Goal: Information Seeking & Learning: Learn about a topic

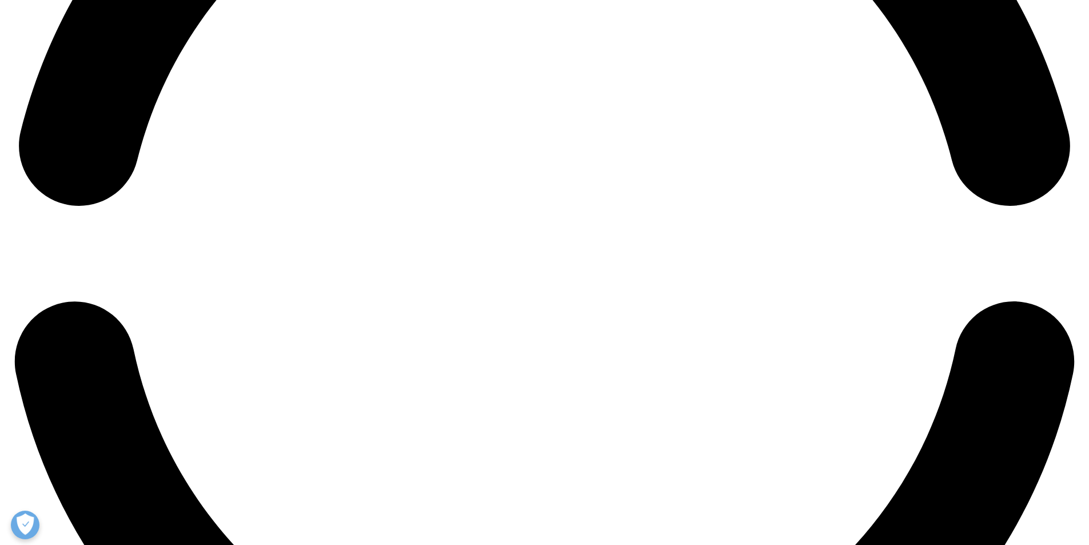
scroll to position [397, 674]
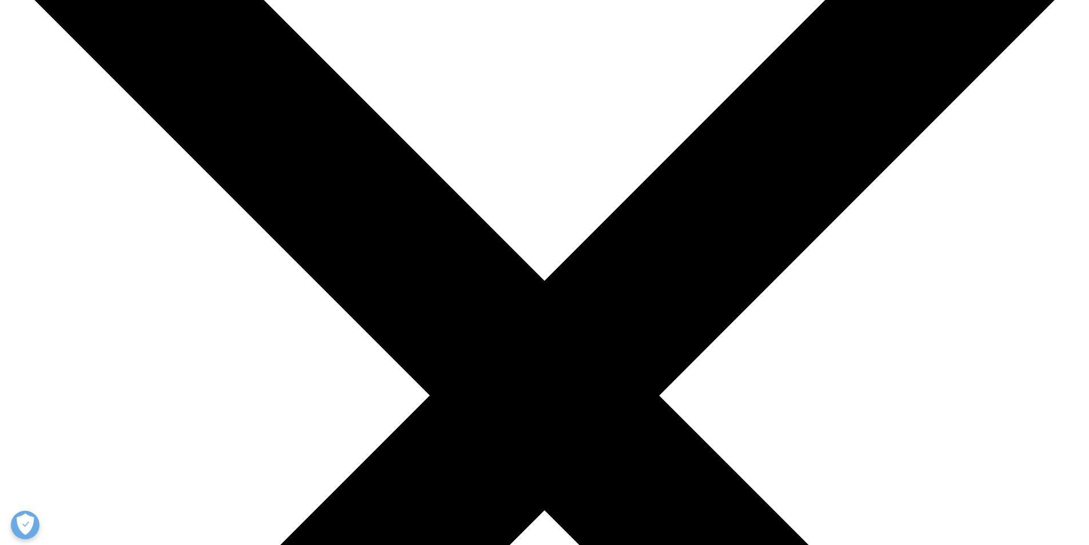
scroll to position [171, 0]
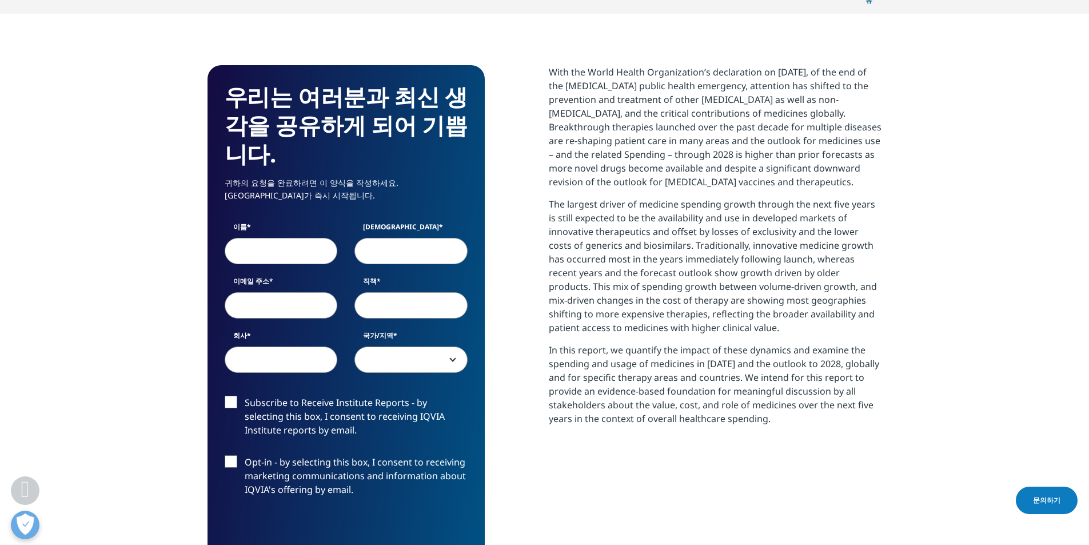
scroll to position [458, 0]
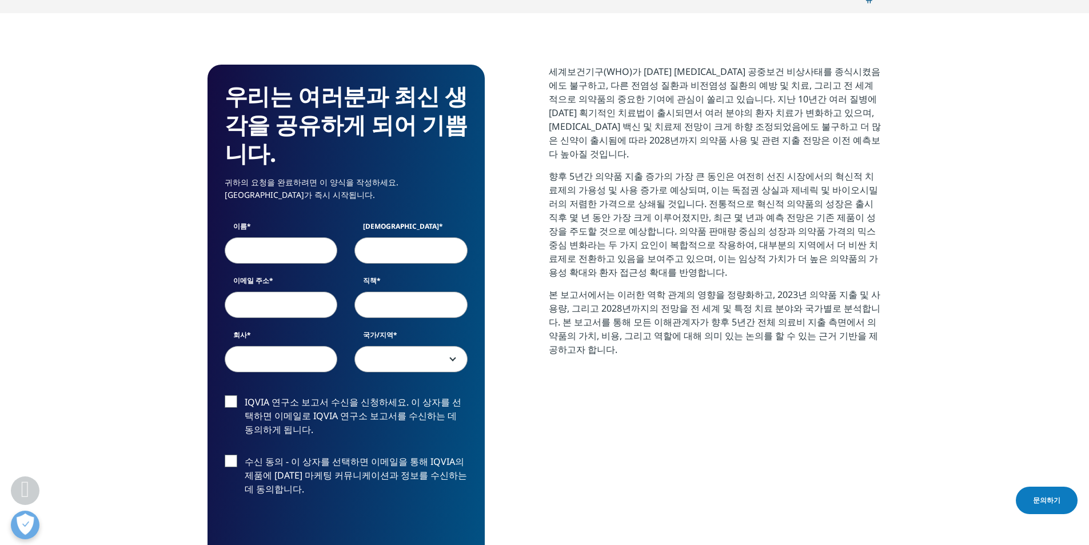
click at [872, 117] on p "세계보건기구(WHO)가 2023년 5월 5일 COVID-19 공중보건 비상사태를 종식시켰음에도 불구하고, 다른 전염성 질환과 비전염성 질환의 …" at bounding box center [715, 117] width 333 height 105
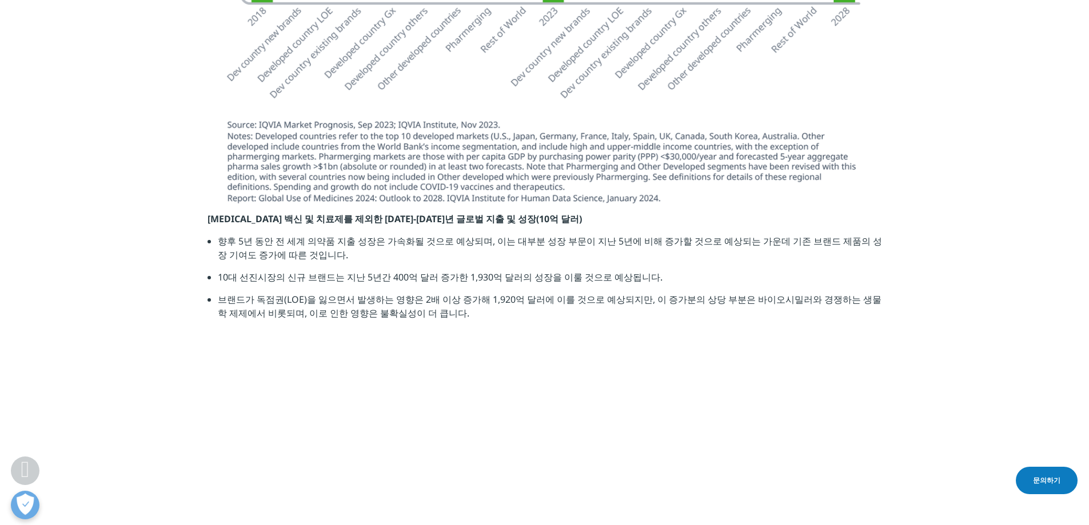
scroll to position [2515, 0]
